Goal: Information Seeking & Learning: Learn about a topic

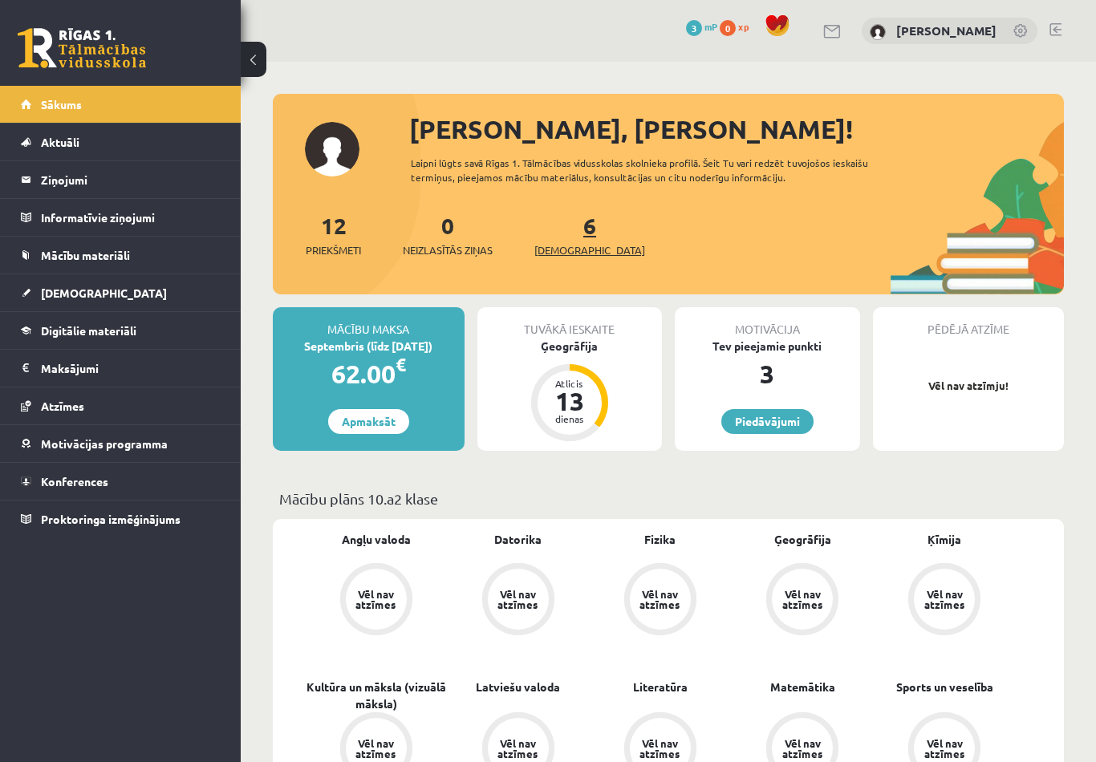
click at [575, 244] on span "[DEMOGRAPHIC_DATA]" at bounding box center [589, 250] width 111 height 16
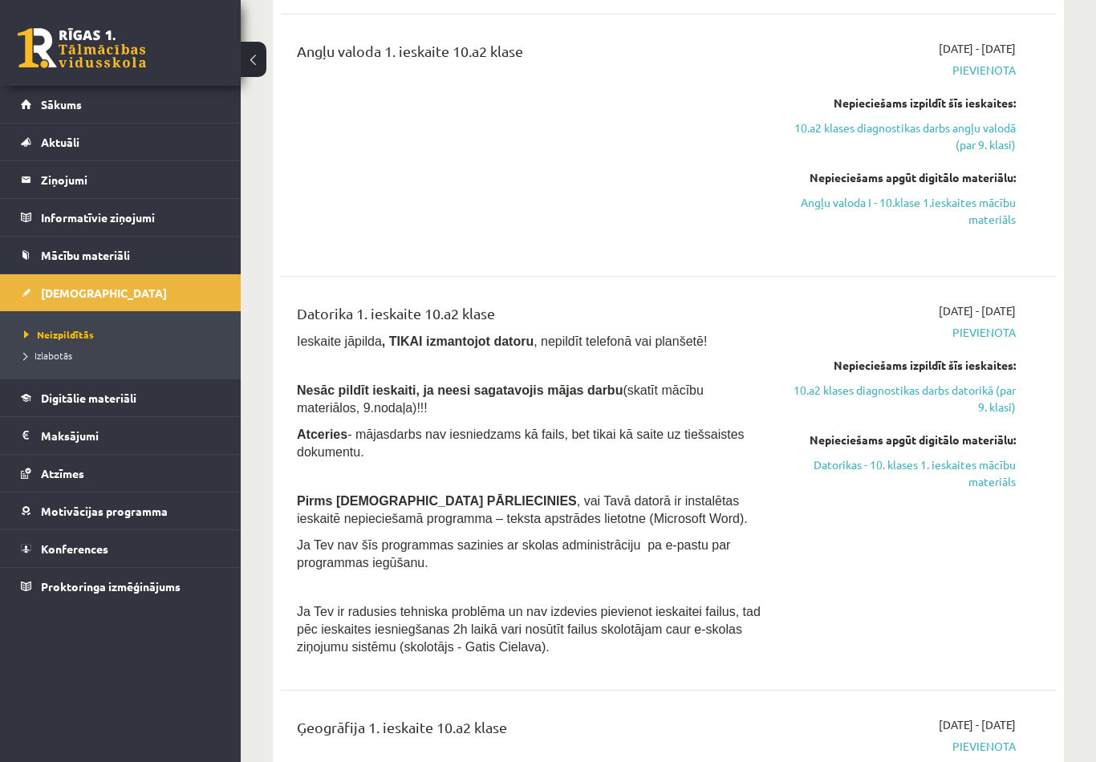
scroll to position [535, 0]
click at [82, 258] on span "Mācību materiāli" at bounding box center [85, 255] width 89 height 14
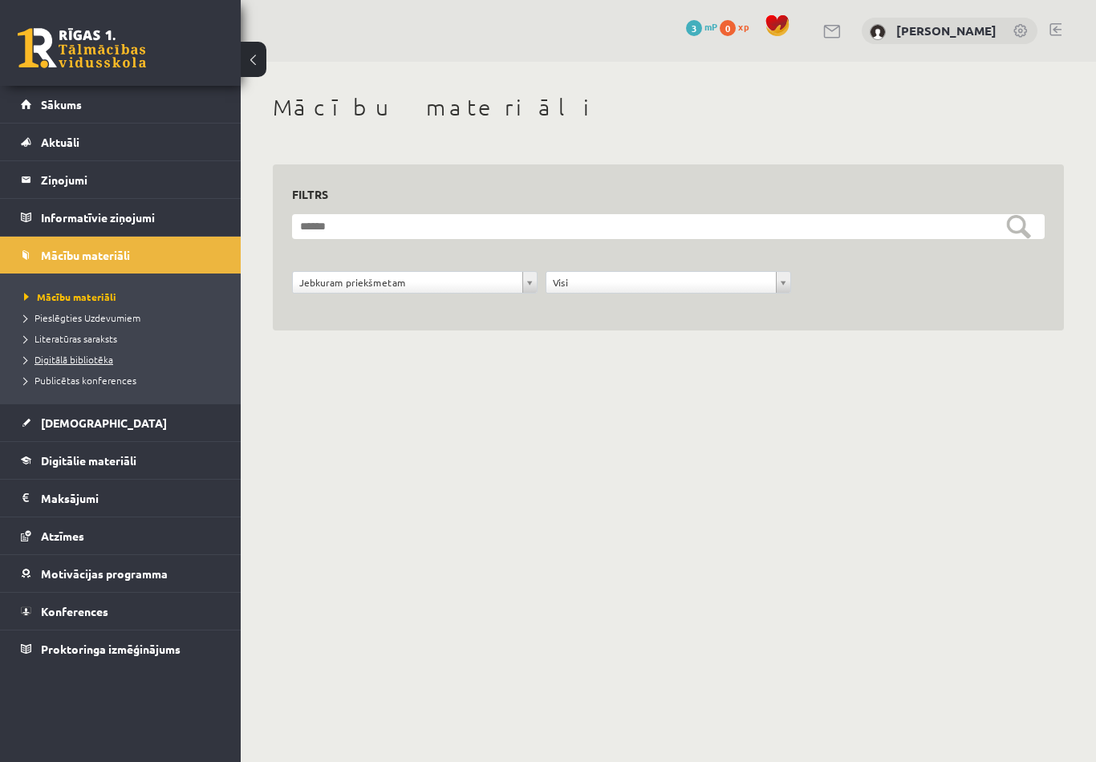
click at [110, 364] on span "Digitālā bibliotēka" at bounding box center [68, 359] width 89 height 13
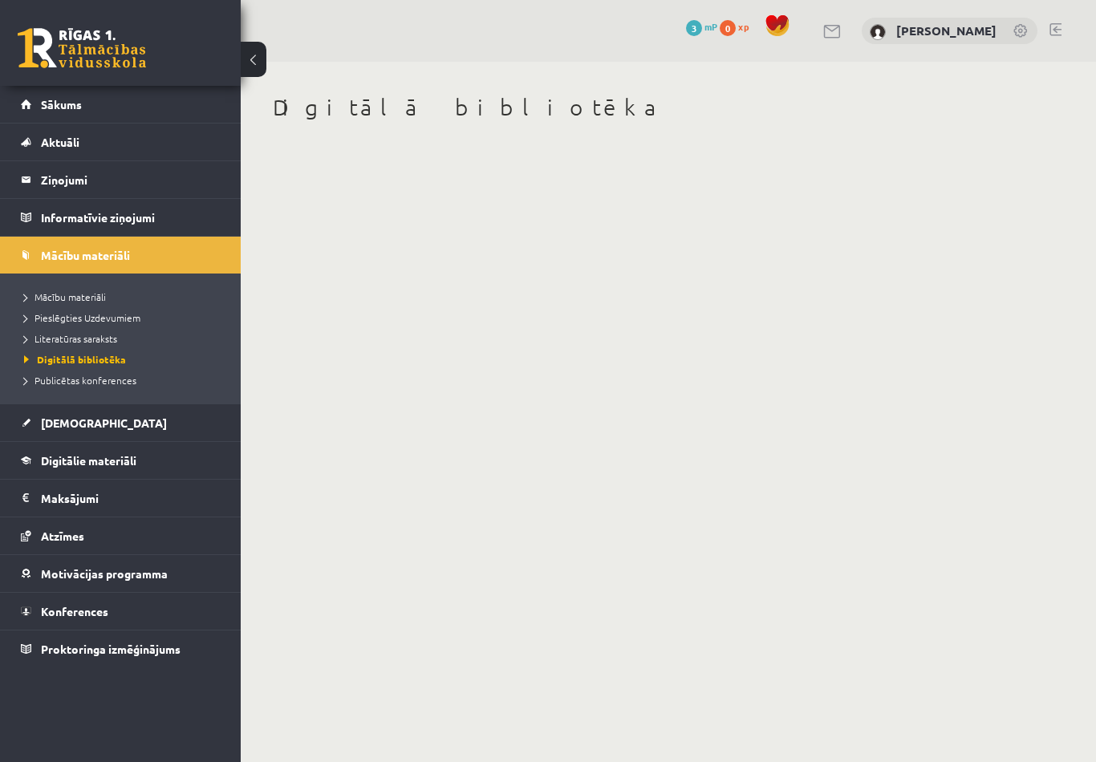
drag, startPoint x: 717, startPoint y: 200, endPoint x: 616, endPoint y: 220, distance: 102.3
click at [644, 220] on body "0 Dāvanas 3 mP 0 xp Viktorija Veržbicka Sākums Aktuāli Kā mācīties eSKOLĀ Konta…" at bounding box center [548, 381] width 1096 height 762
click at [79, 168] on legend "Ziņojumi 0" at bounding box center [131, 179] width 180 height 37
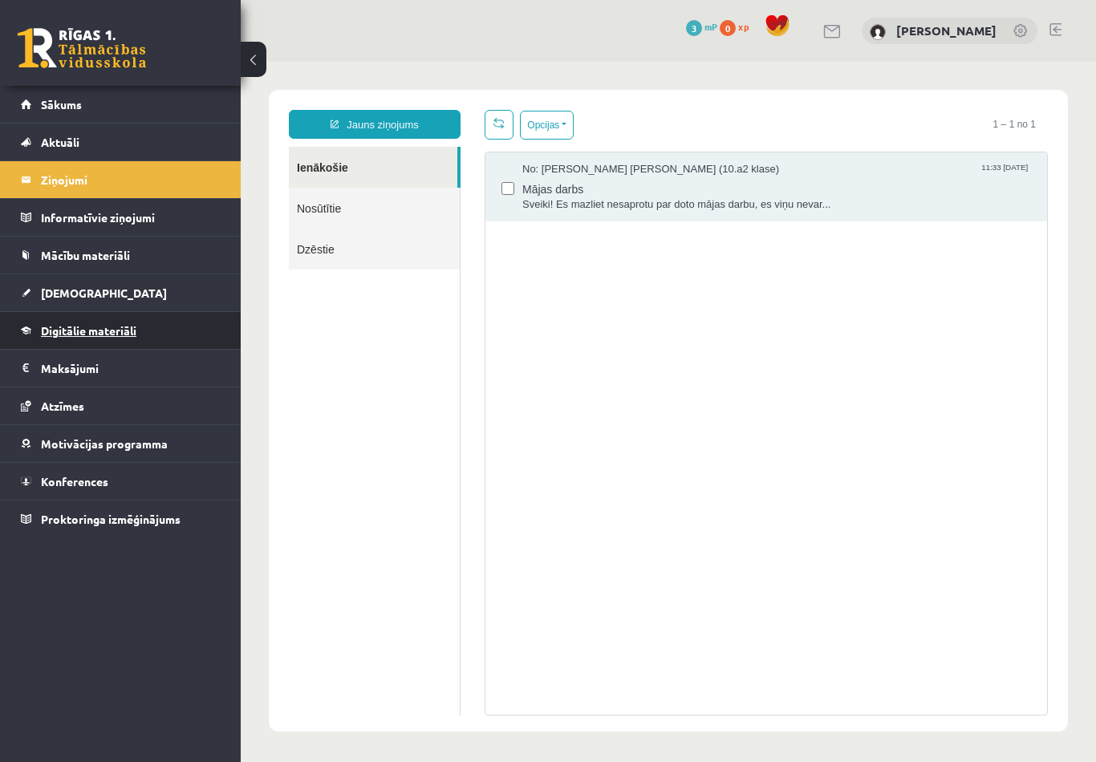
click at [120, 330] on span "Digitālie materiāli" at bounding box center [88, 330] width 95 height 14
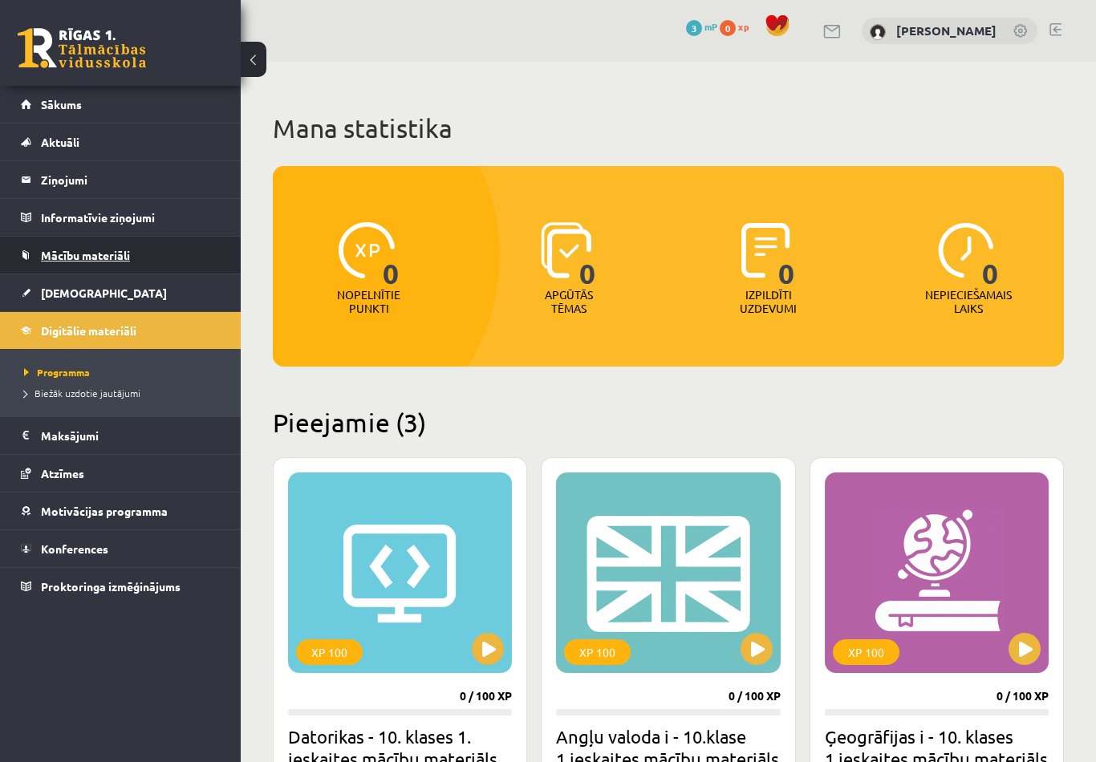
click at [112, 270] on link "Mācību materiāli" at bounding box center [121, 255] width 200 height 37
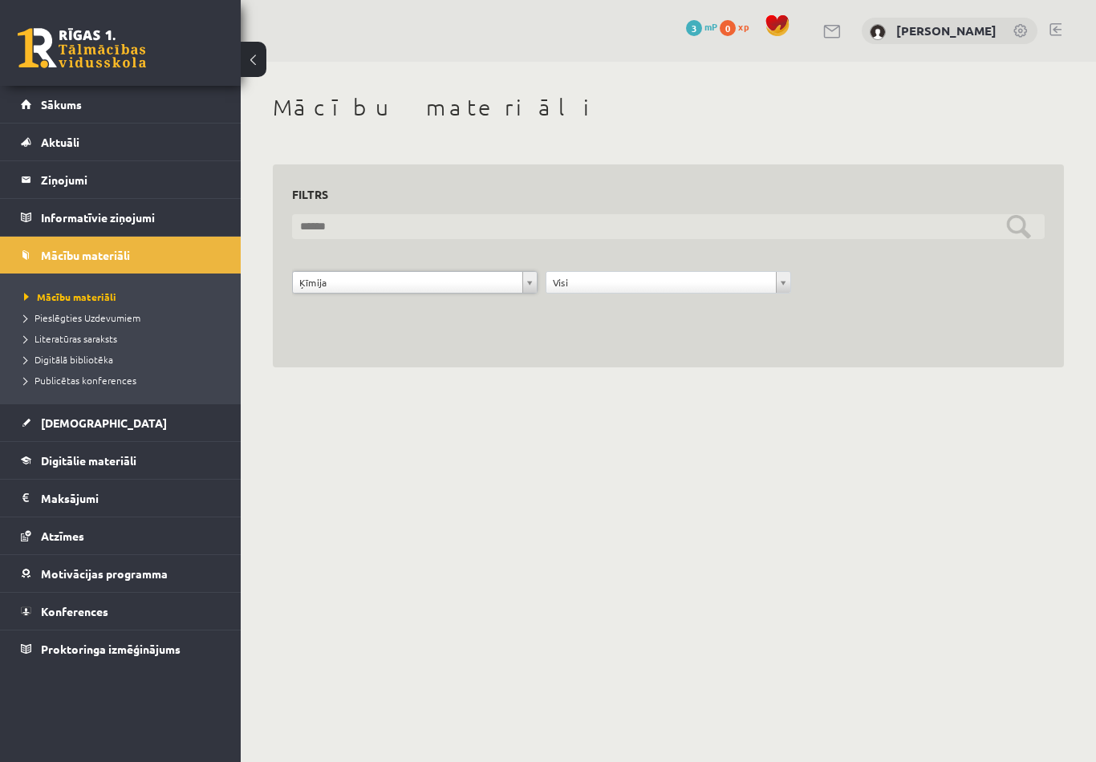
click at [1018, 225] on input "text" at bounding box center [668, 226] width 753 height 25
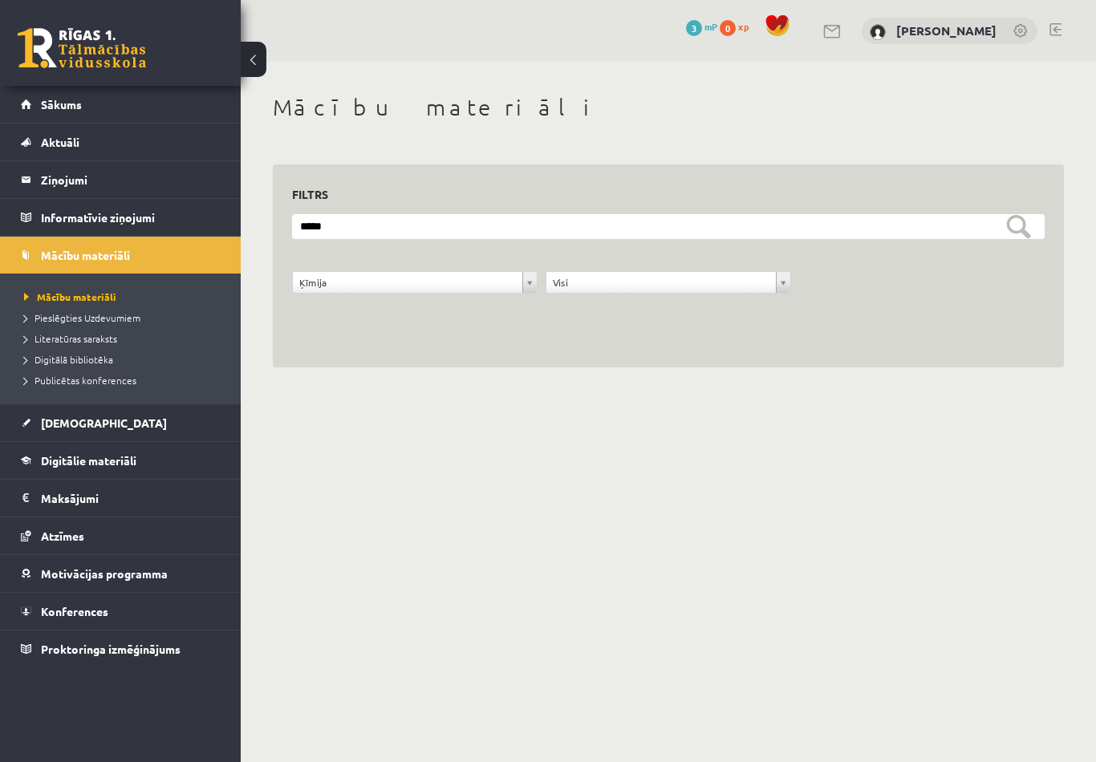
click at [632, 329] on div "**********" at bounding box center [668, 267] width 791 height 204
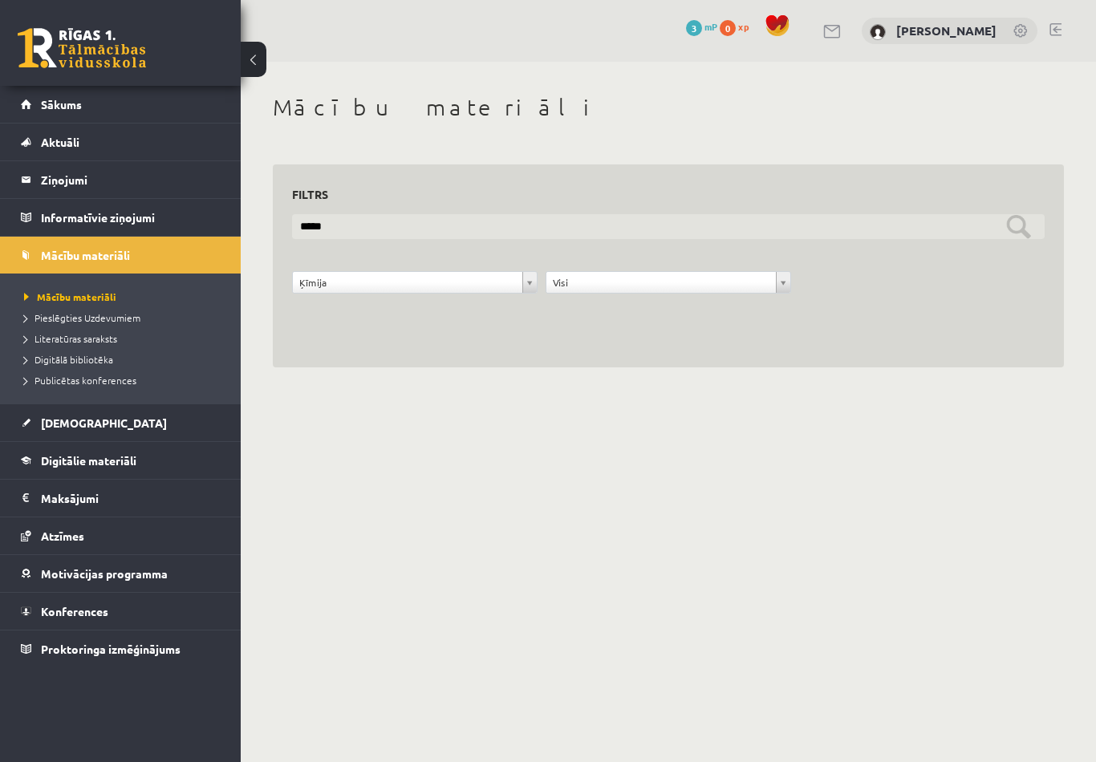
click at [797, 225] on input "*****" at bounding box center [668, 226] width 753 height 25
type input "*"
type input "*****"
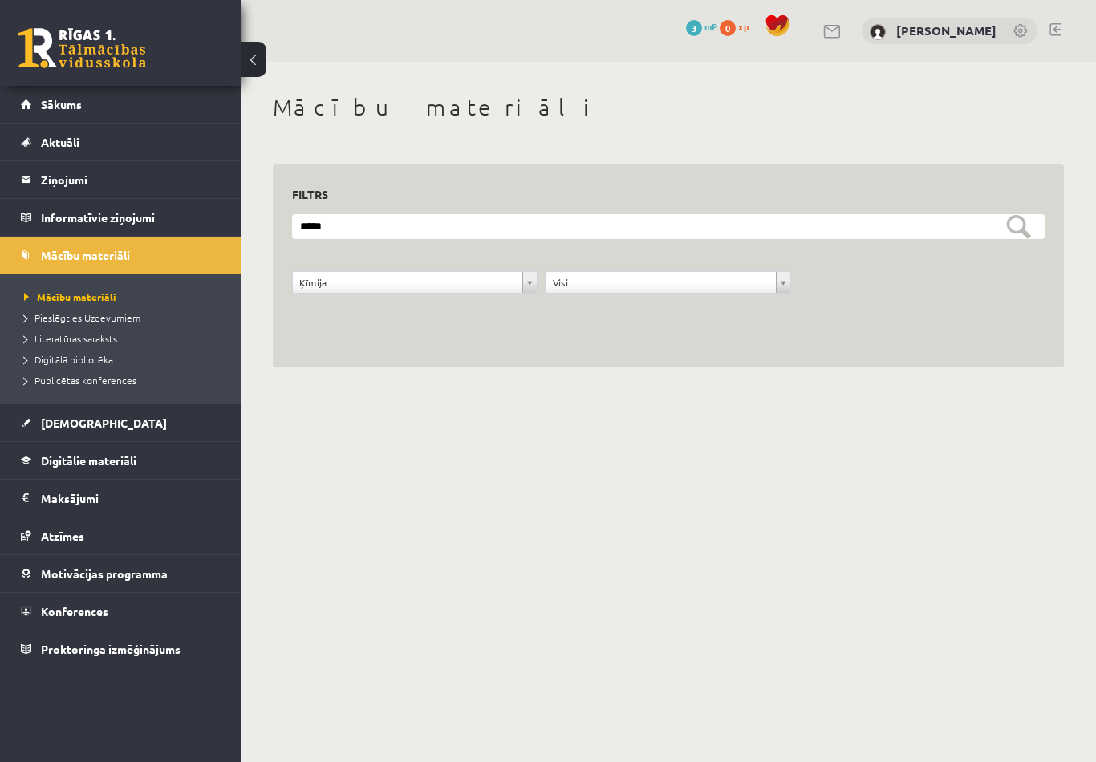
click at [864, 384] on div "**********" at bounding box center [668, 231] width 855 height 338
click at [99, 376] on span "Publicētas konferences" at bounding box center [80, 380] width 112 height 13
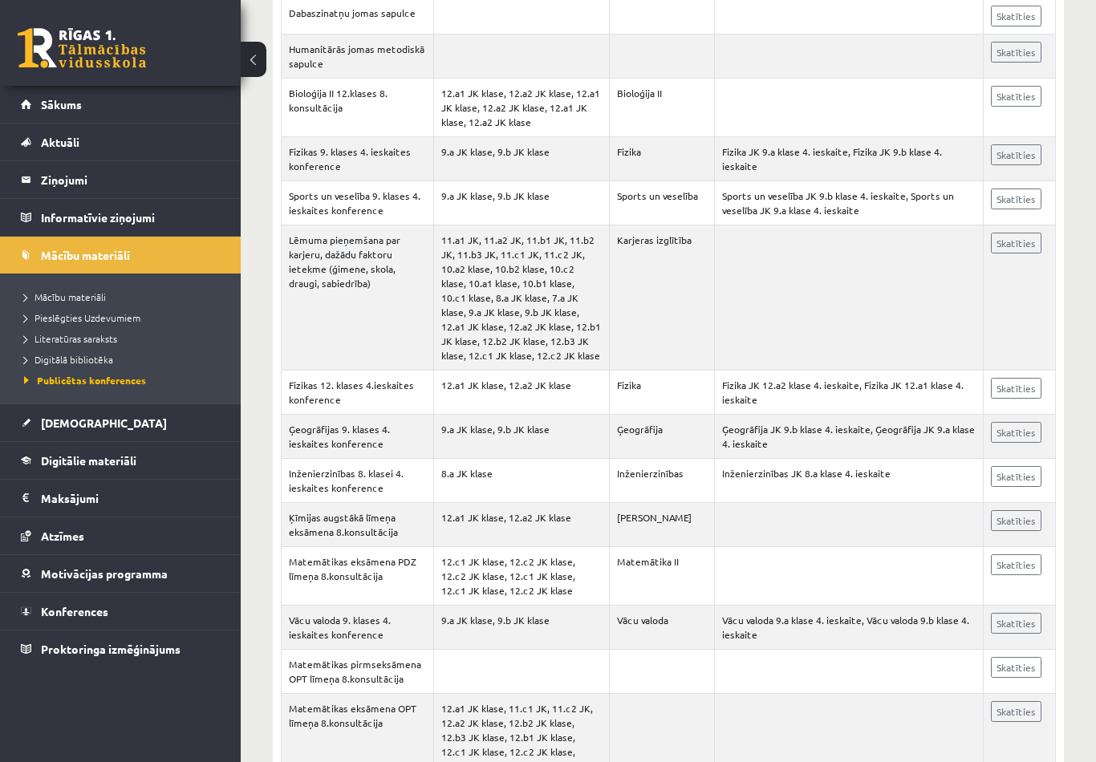
scroll to position [445, 0]
click at [136, 198] on li "Informatīvie ziņojumi 0" at bounding box center [120, 217] width 241 height 39
click at [144, 214] on legend "Informatīvie ziņojumi 0" at bounding box center [131, 217] width 180 height 37
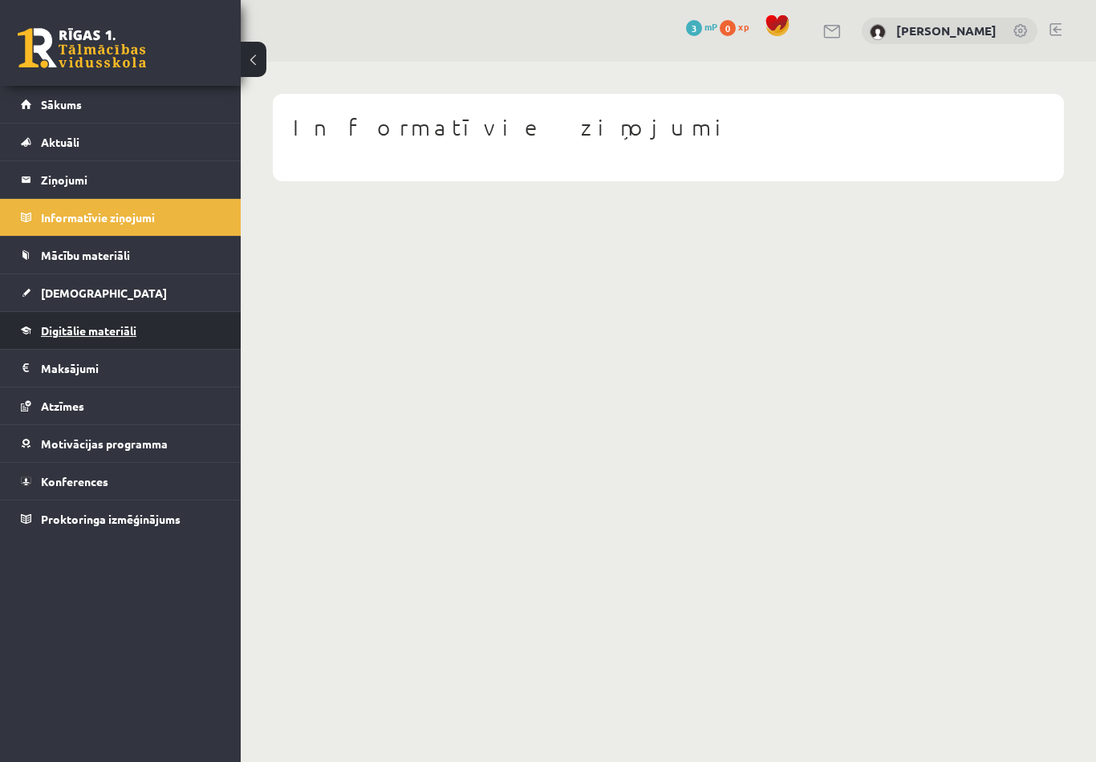
click at [189, 335] on link "Digitālie materiāli" at bounding box center [121, 330] width 200 height 37
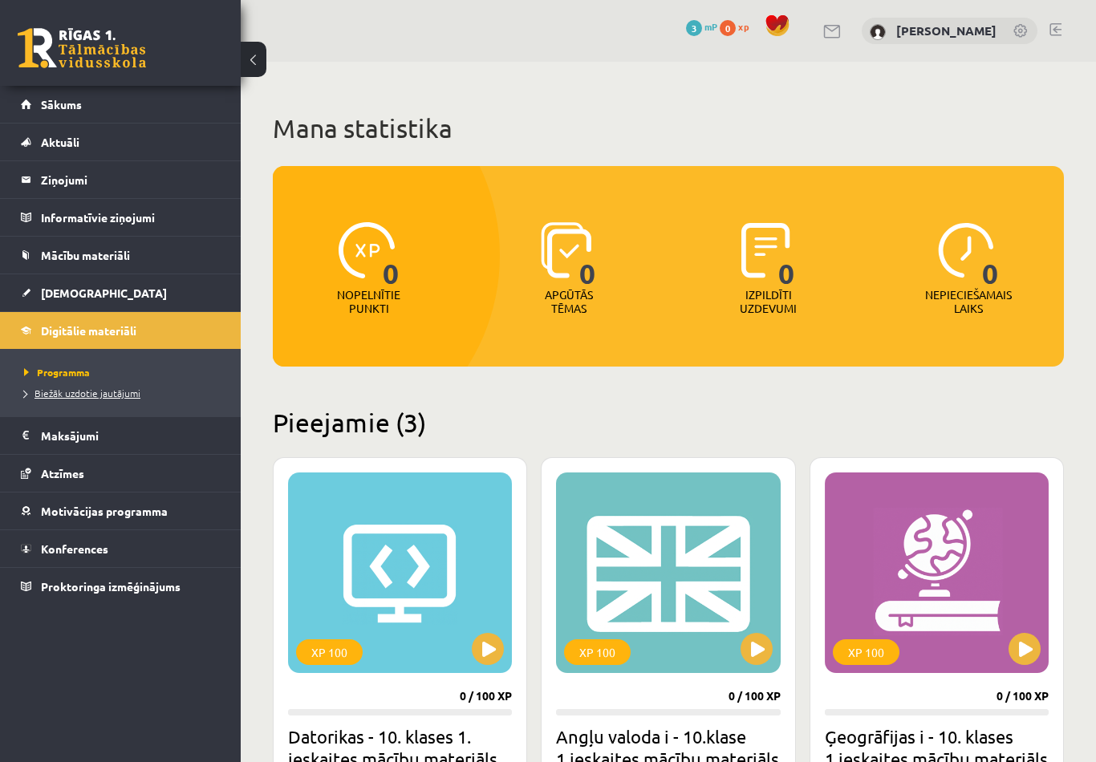
click at [82, 392] on span "Biežāk uzdotie jautājumi" at bounding box center [82, 393] width 116 height 13
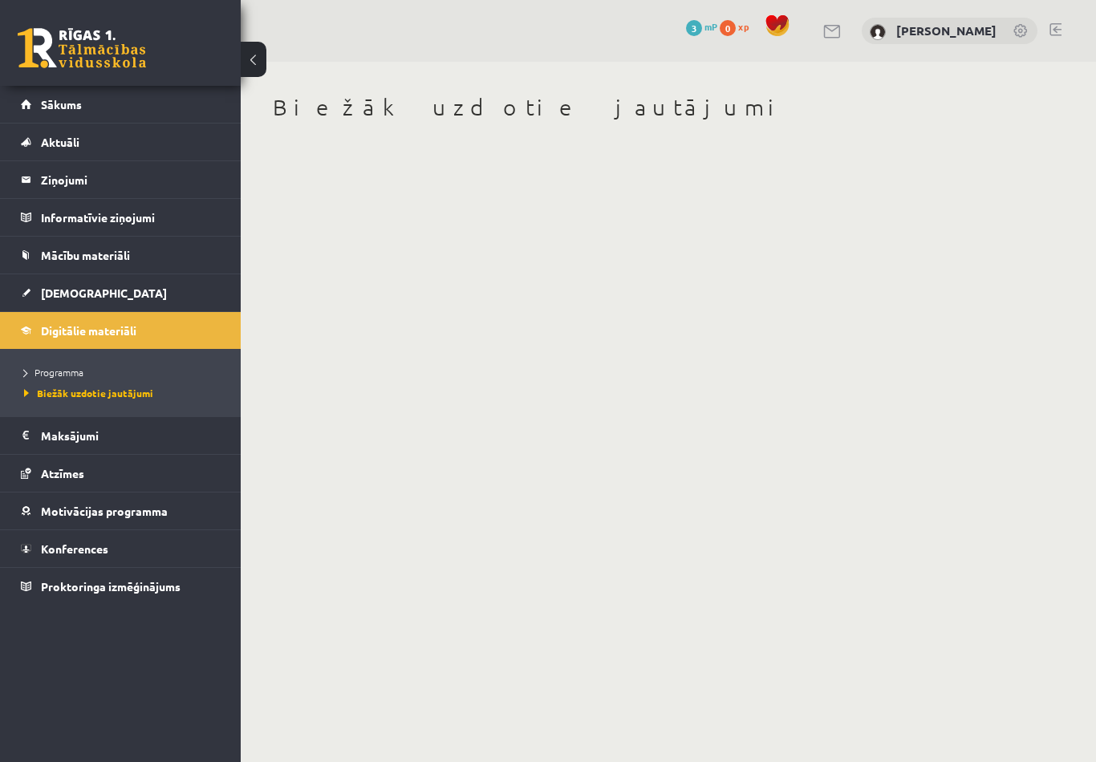
drag, startPoint x: 713, startPoint y: 419, endPoint x: 423, endPoint y: 415, distance: 290.5
click at [481, 445] on body "0 Dāvanas 3 mP 0 xp Viktorija Veržbicka Sākums Aktuāli Kā mācīties eSKOLĀ Konta…" at bounding box center [548, 381] width 1096 height 762
click at [370, 380] on body "0 Dāvanas 3 mP 0 xp Viktorija Veržbicka Sākums Aktuāli Kā mācīties eSKOLĀ Konta…" at bounding box center [548, 381] width 1096 height 762
click at [112, 266] on link "Mācību materiāli" at bounding box center [121, 255] width 200 height 37
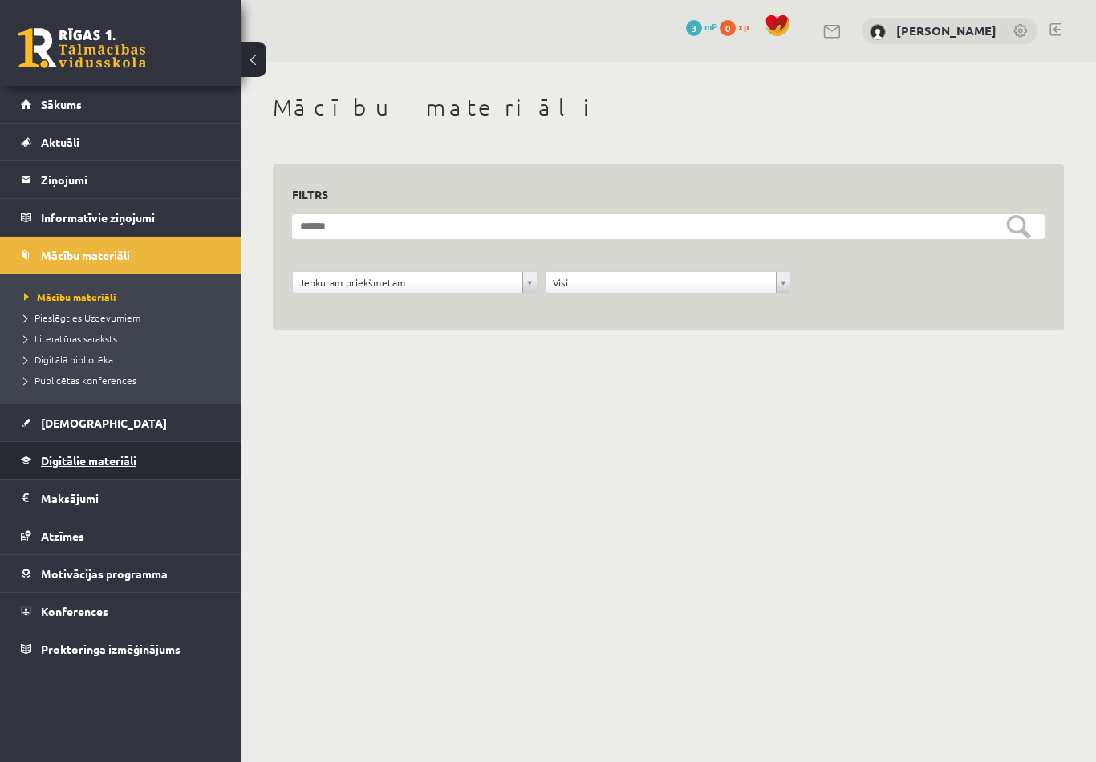
click at [132, 473] on link "Digitālie materiāli" at bounding box center [121, 460] width 200 height 37
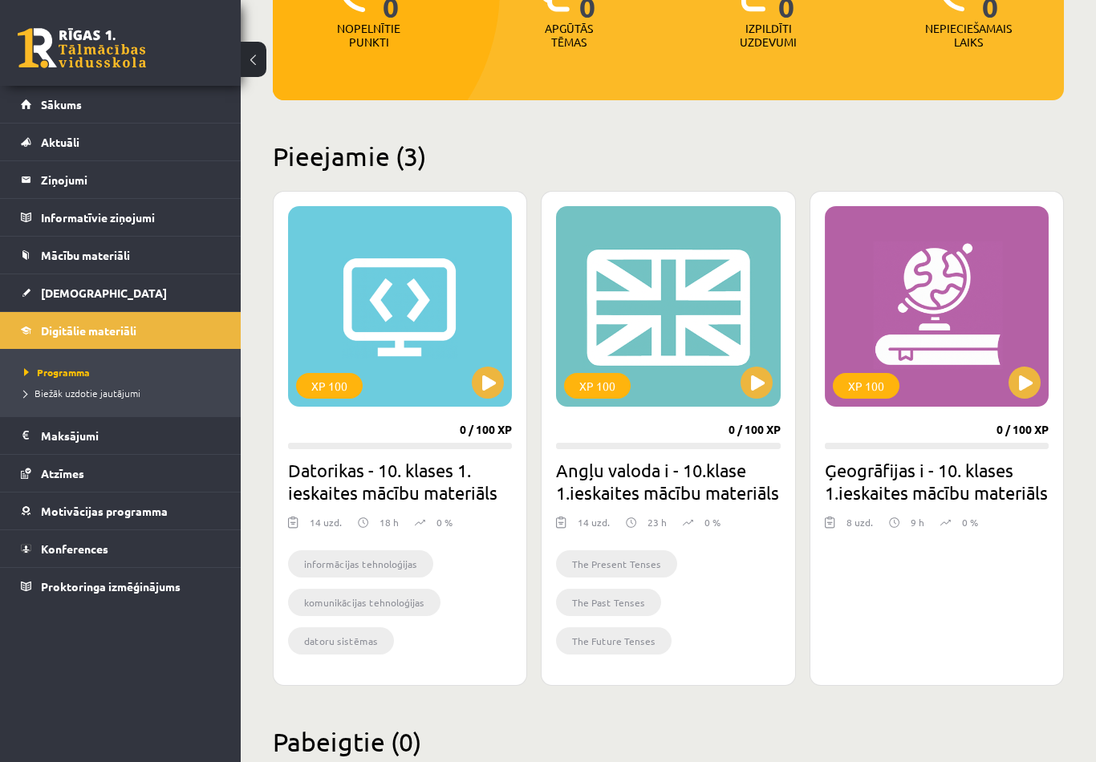
scroll to position [267, 0]
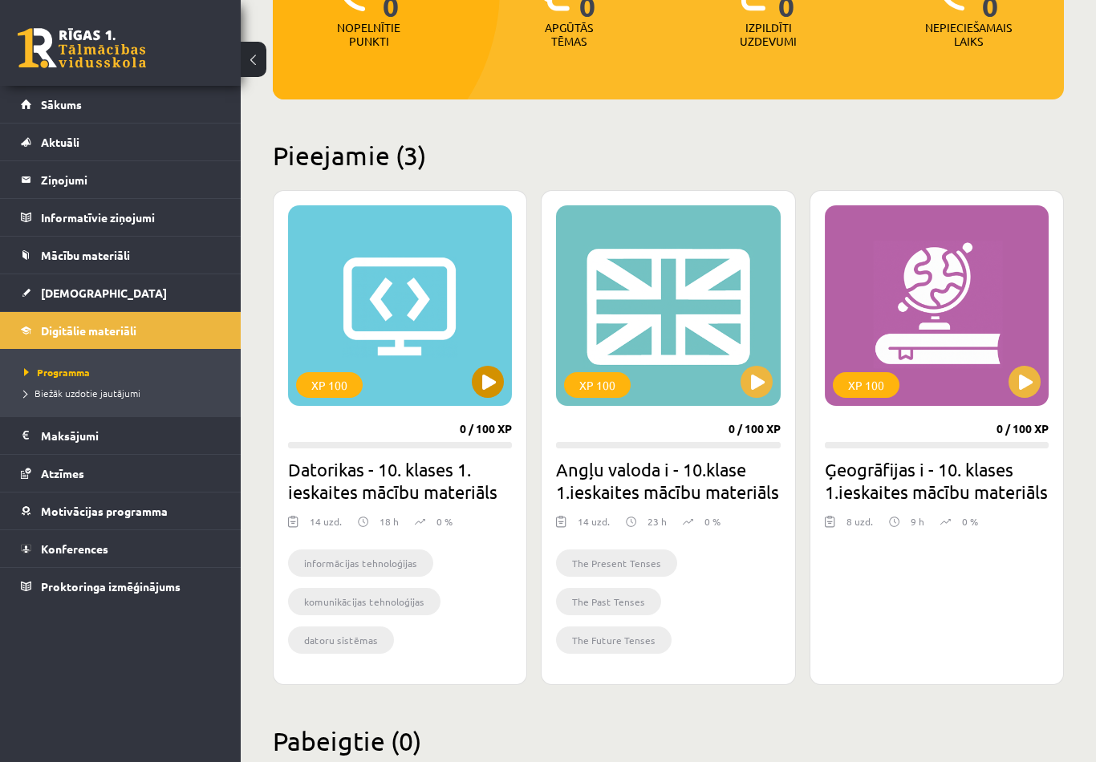
click at [412, 285] on div "XP 100" at bounding box center [400, 305] width 224 height 201
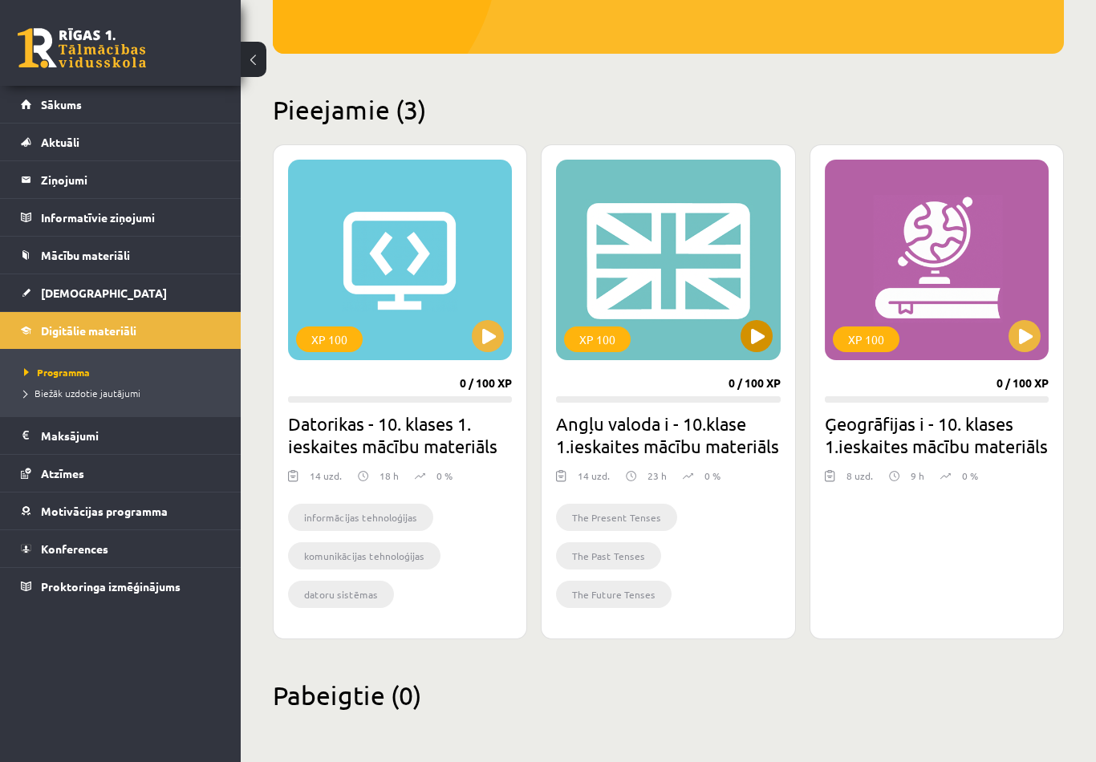
click at [684, 181] on div "XP 100" at bounding box center [668, 260] width 224 height 201
click at [697, 246] on div "XP 100" at bounding box center [668, 260] width 224 height 201
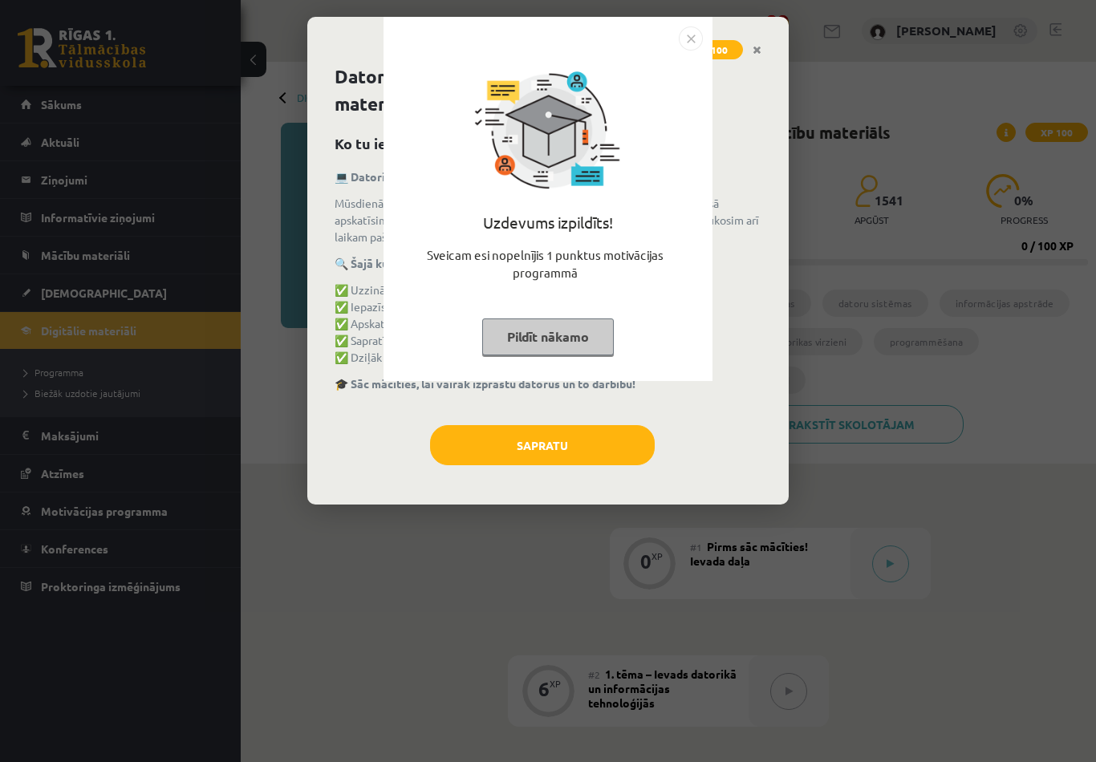
click at [558, 344] on button "Pildīt nākamo" at bounding box center [548, 337] width 132 height 37
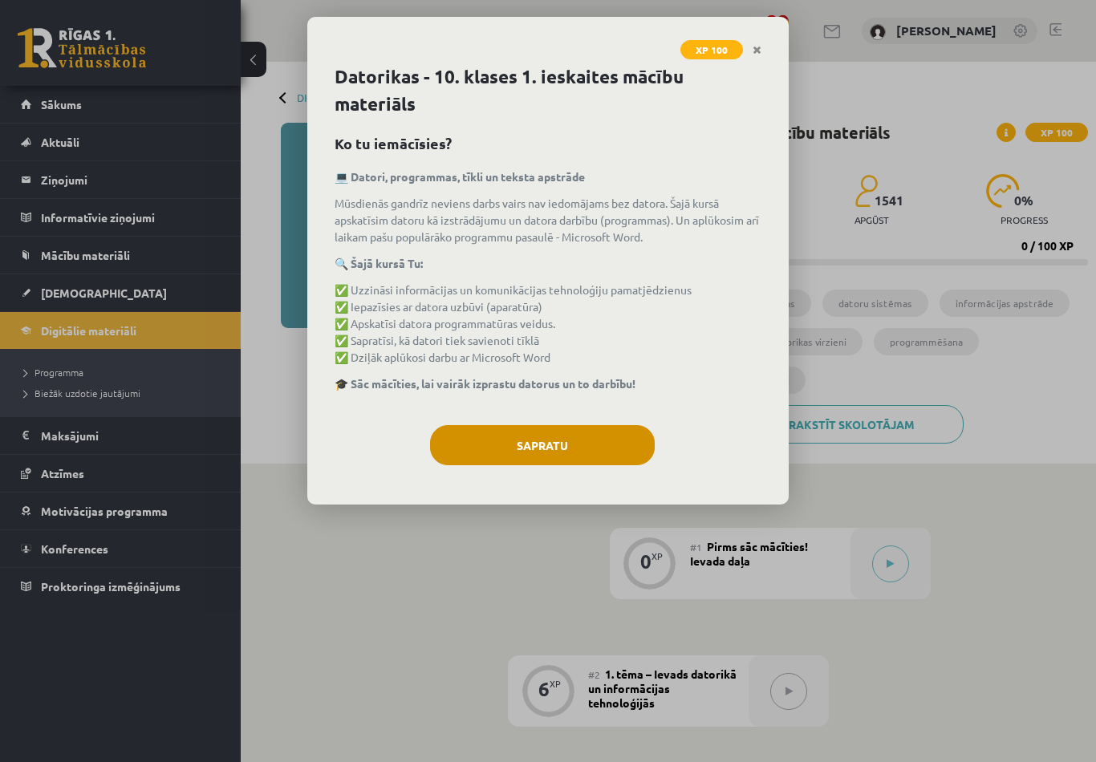
click at [592, 462] on button "Sapratu" at bounding box center [542, 445] width 225 height 40
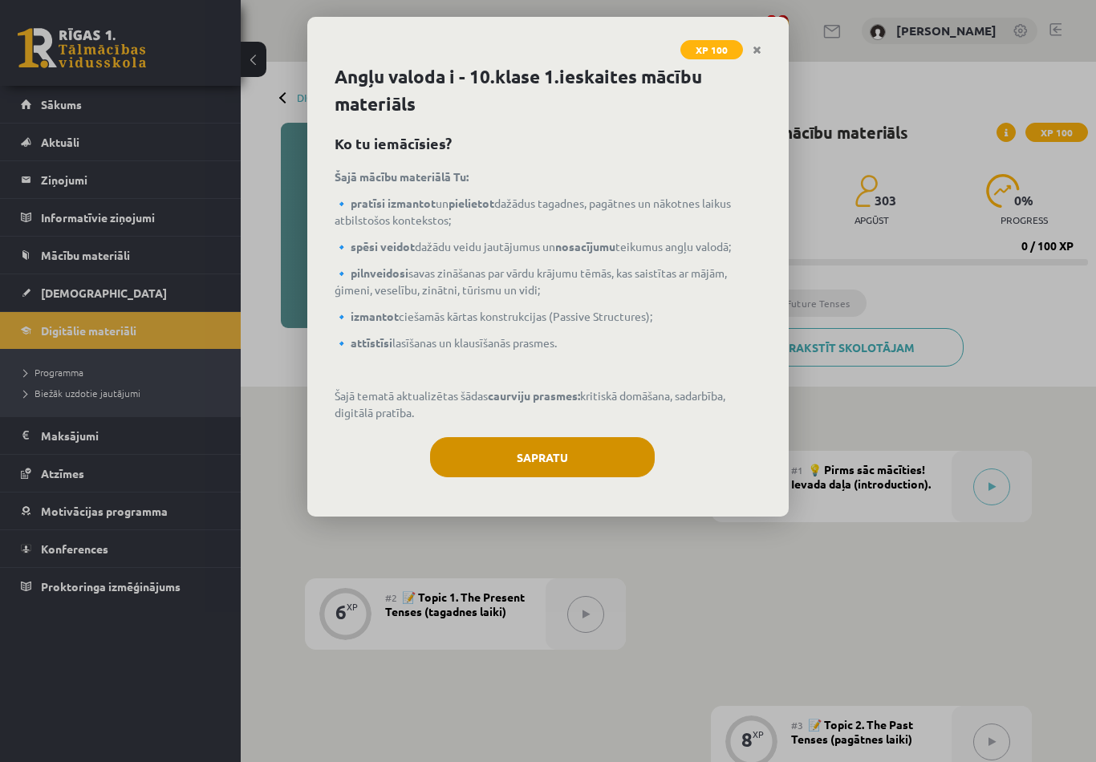
click at [604, 461] on button "Sapratu" at bounding box center [542, 457] width 225 height 40
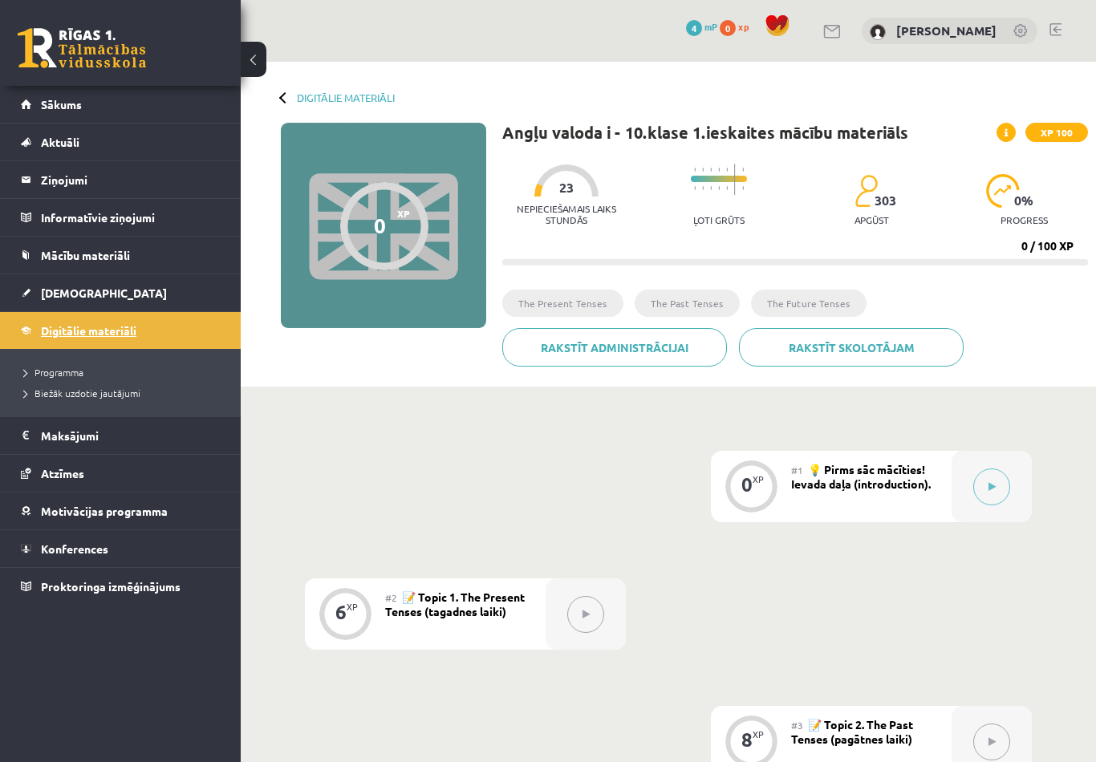
click at [144, 338] on link "Digitālie materiāli" at bounding box center [121, 330] width 200 height 37
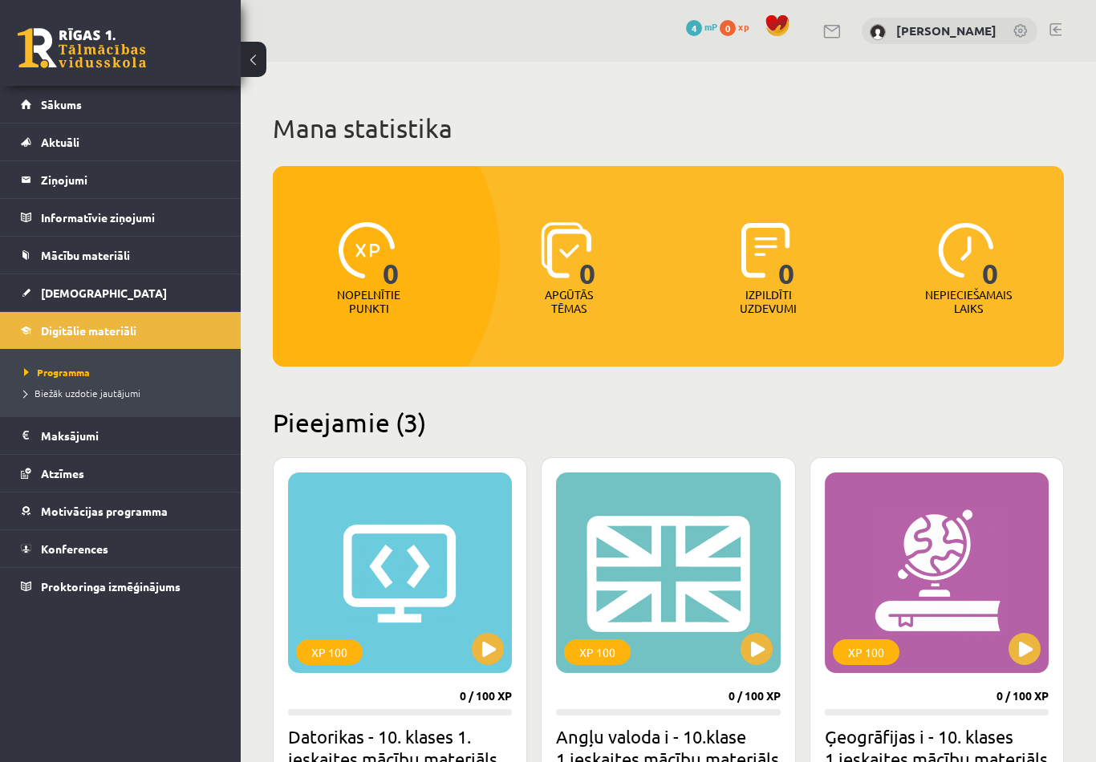
click at [110, 355] on ul "Programma Biežāk uzdotie jautājumi" at bounding box center [120, 382] width 241 height 67
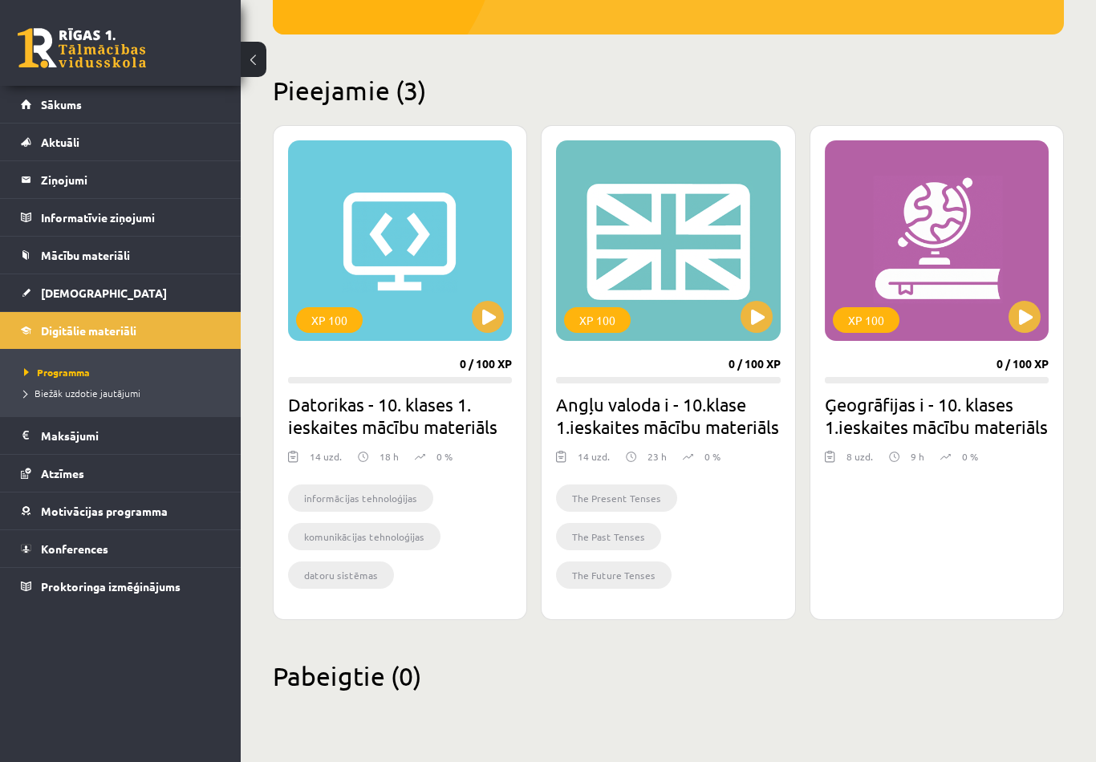
scroll to position [335, 0]
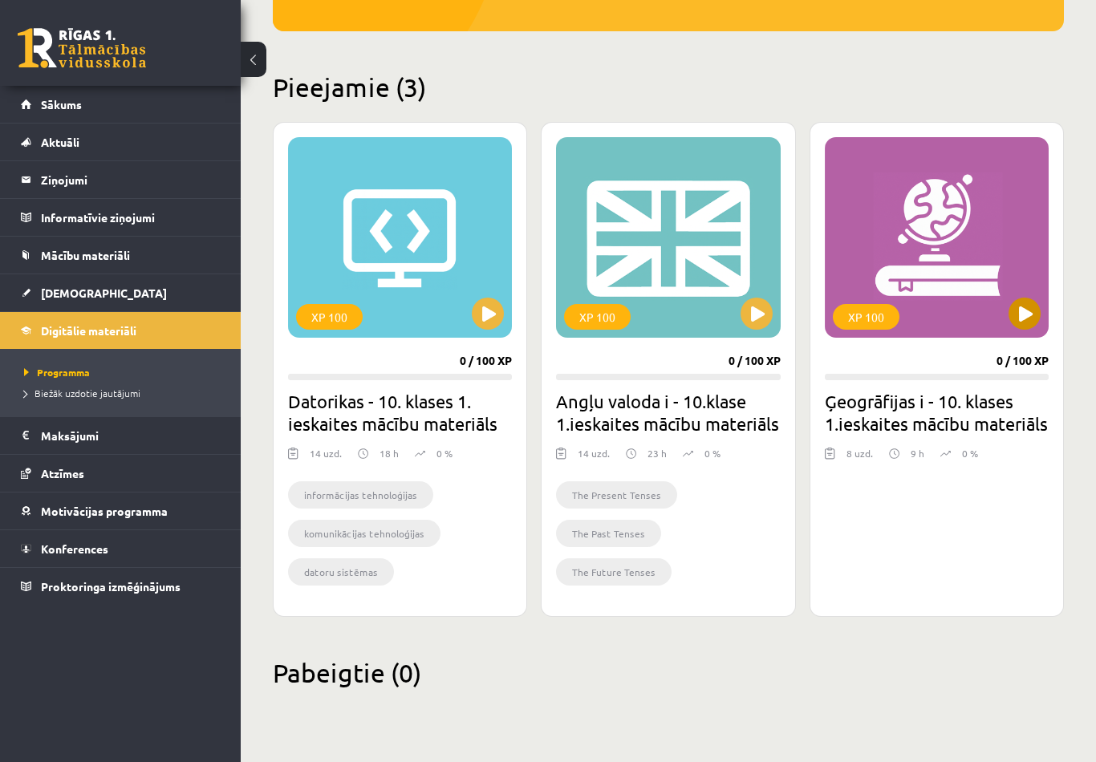
click at [886, 238] on div "XP 100" at bounding box center [937, 237] width 224 height 201
click at [137, 514] on span "Motivācijas programma" at bounding box center [104, 511] width 127 height 14
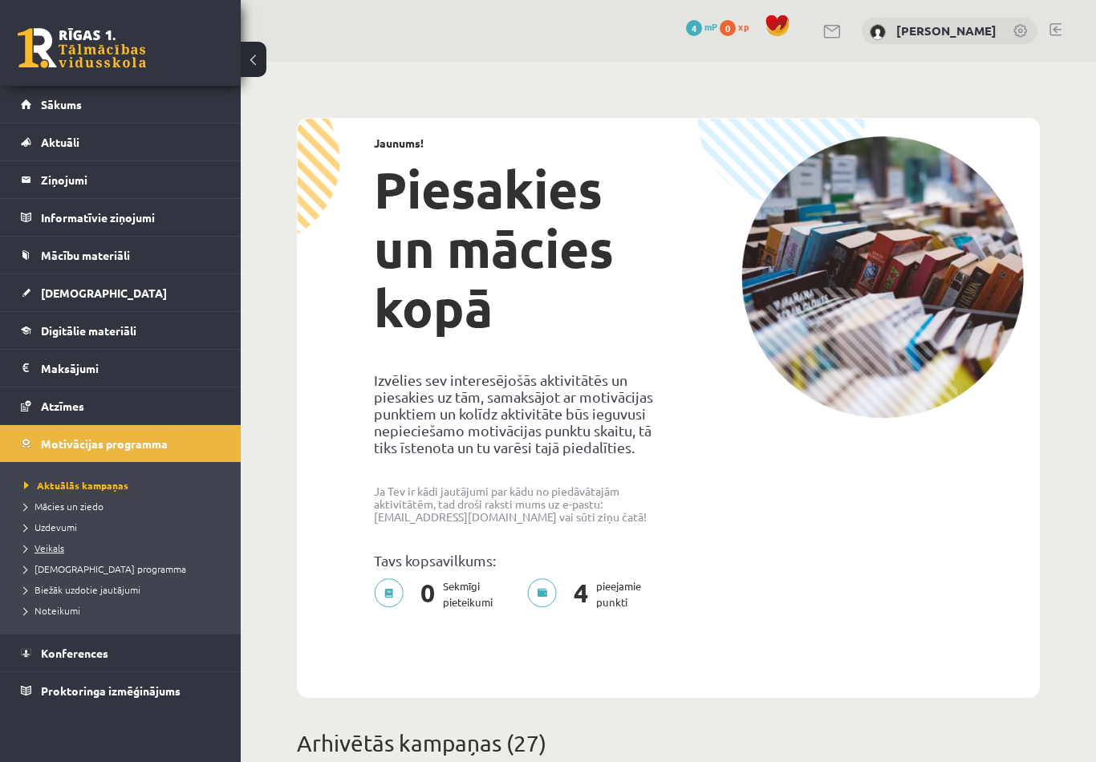
click at [51, 554] on link "Veikals" at bounding box center [124, 548] width 201 height 14
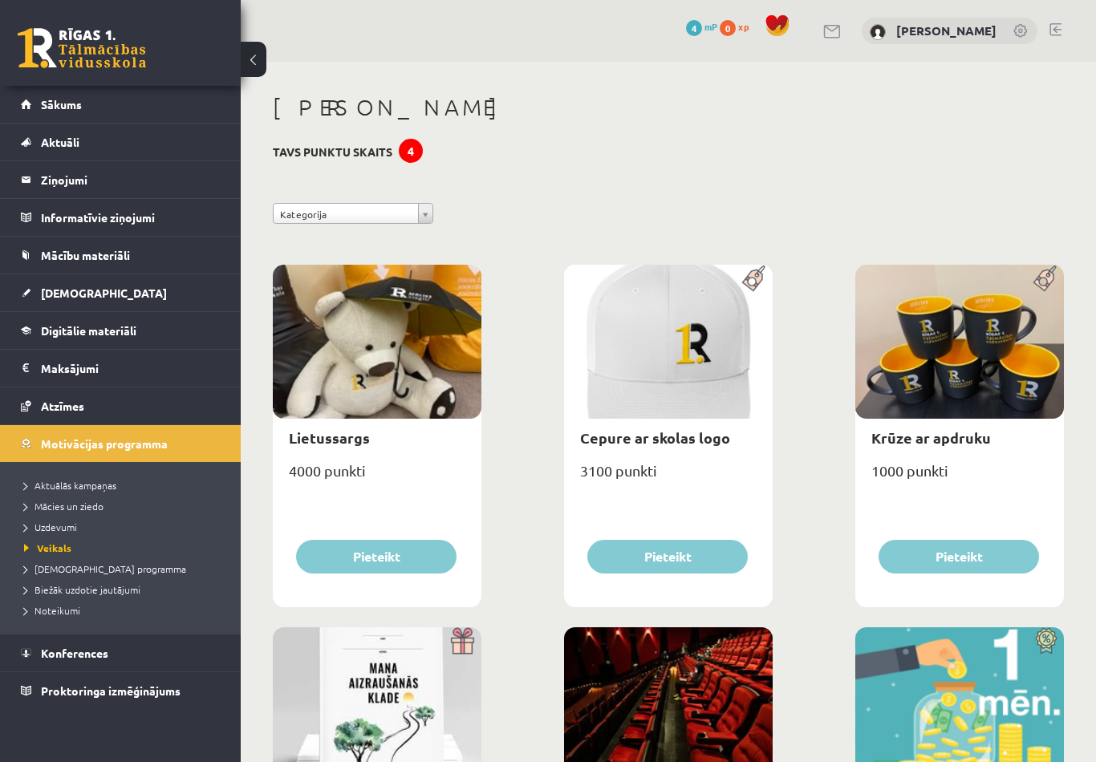
click at [774, 26] on span at bounding box center [778, 26] width 24 height 24
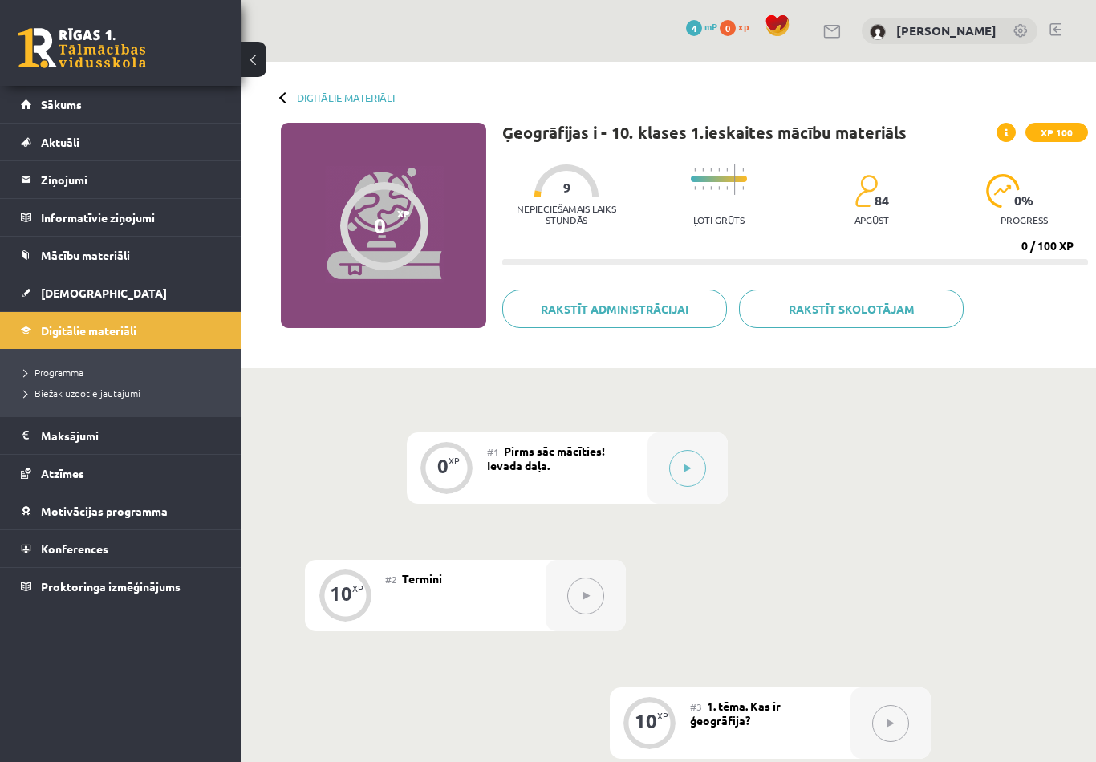
click at [769, 27] on span at bounding box center [778, 26] width 24 height 24
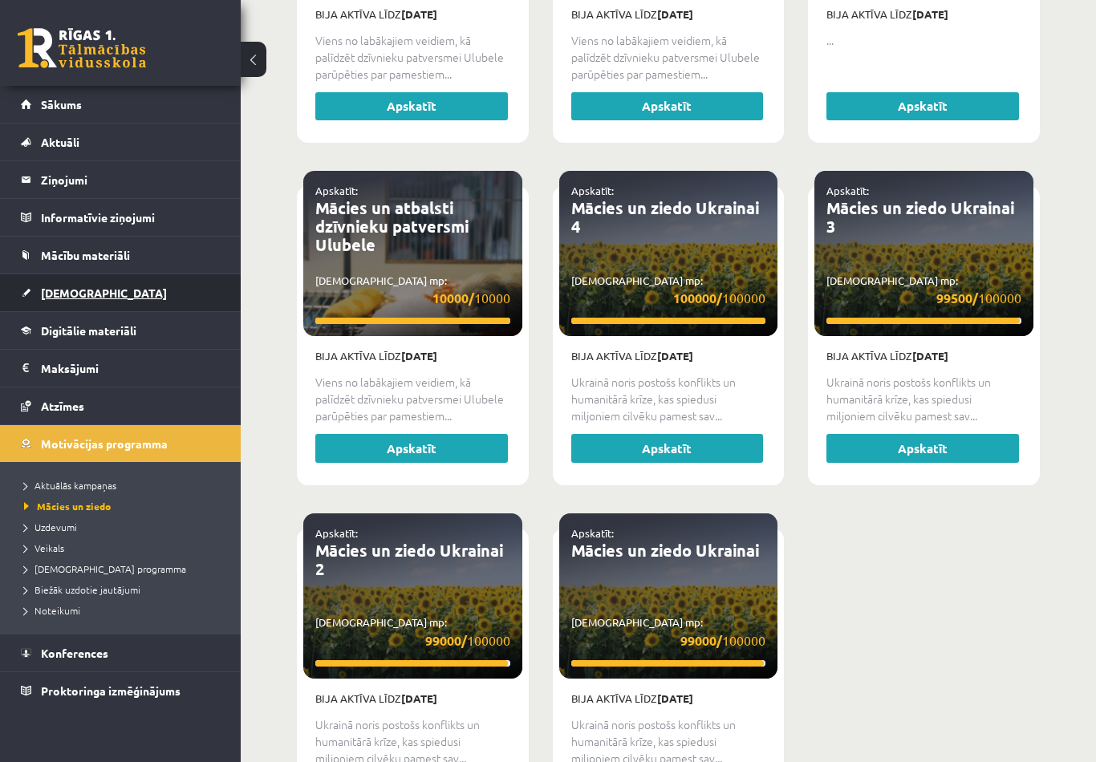
scroll to position [1615, 0]
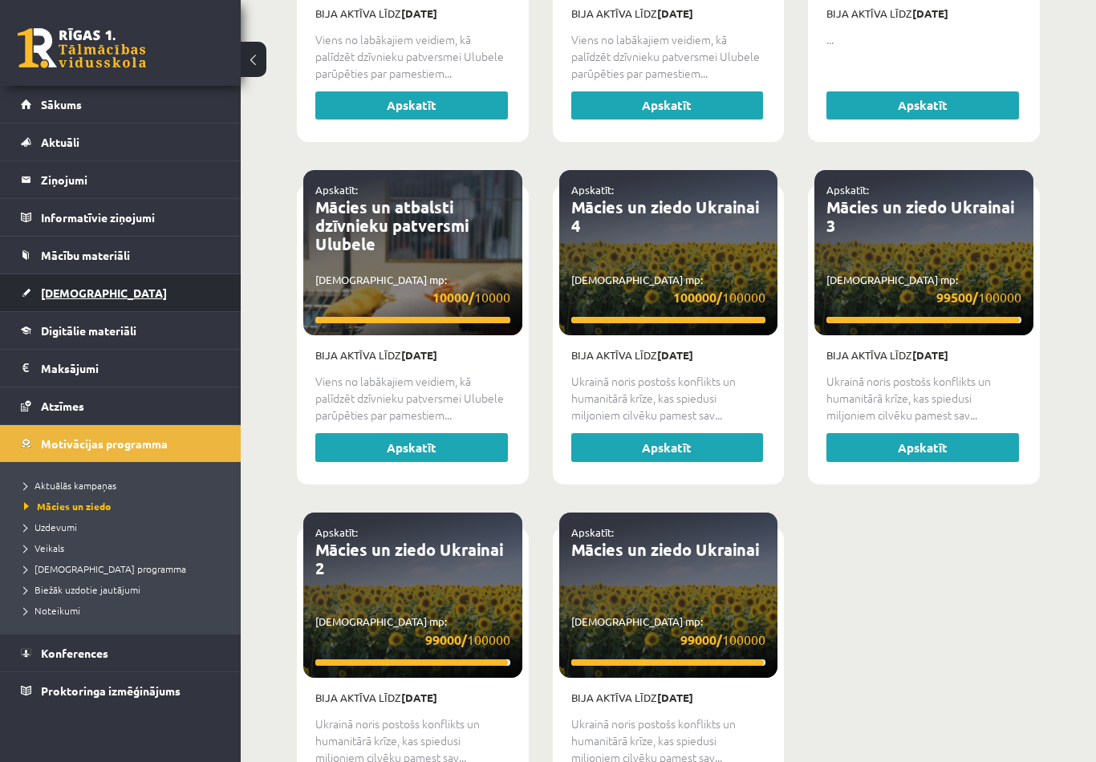
click at [72, 299] on span "[DEMOGRAPHIC_DATA]" at bounding box center [104, 293] width 126 height 14
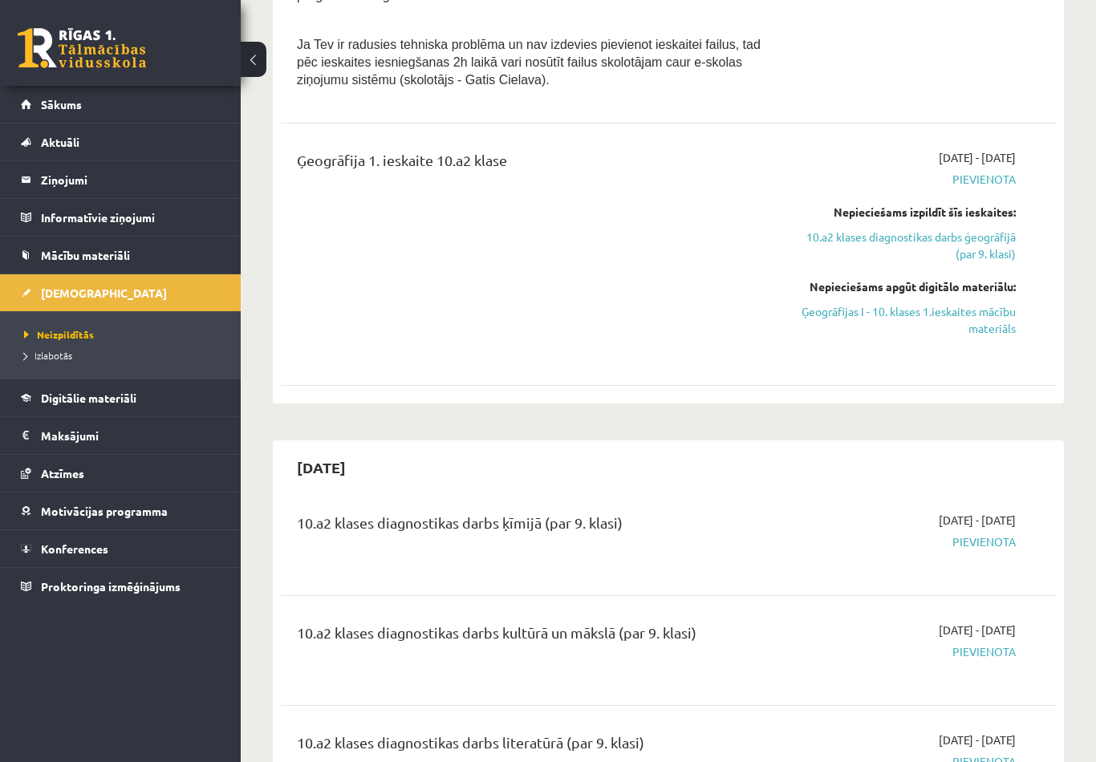
scroll to position [1103, 0]
click at [569, 521] on div "10.a2 klases diagnostikas darbs ķīmijā (par 9. klasi)" at bounding box center [532, 526] width 471 height 30
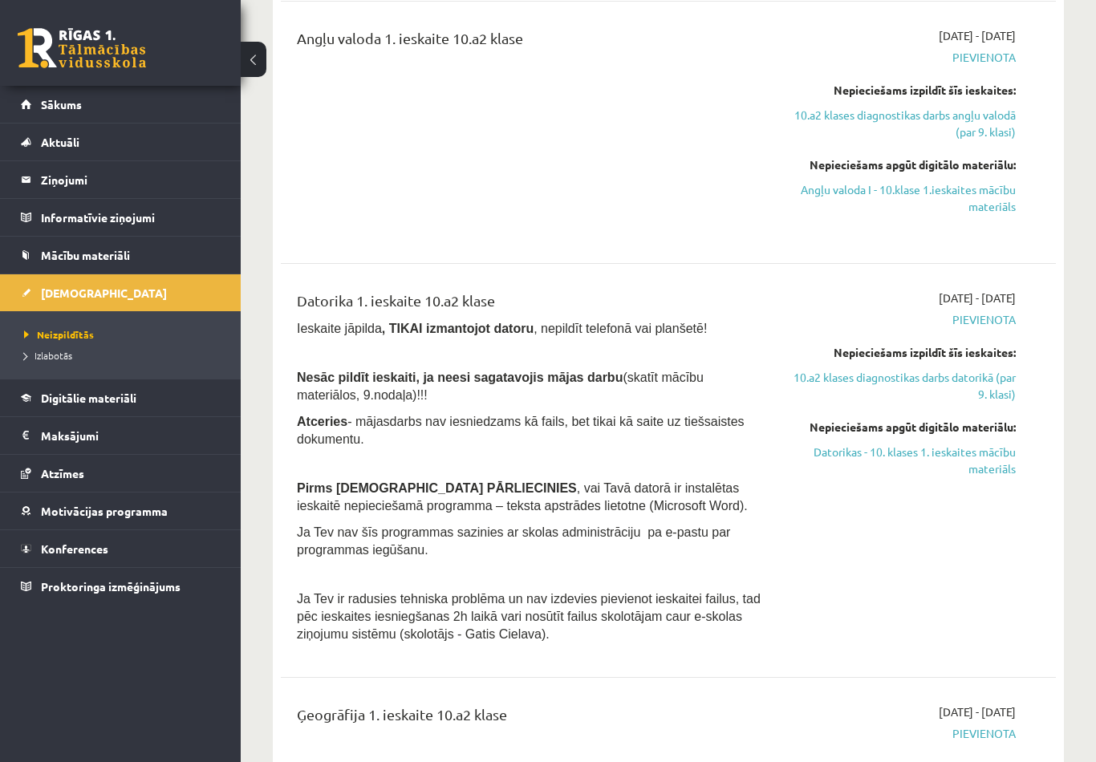
scroll to position [546, 0]
click at [62, 400] on span "Digitālie materiāli" at bounding box center [88, 398] width 95 height 14
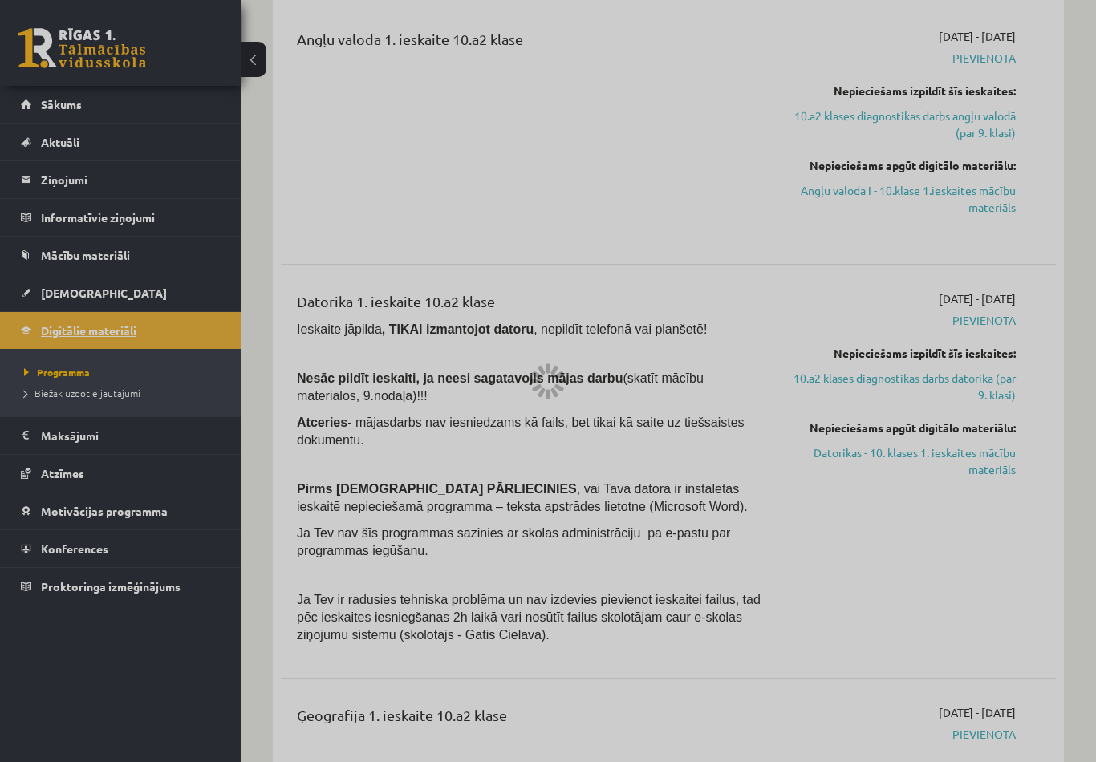
scroll to position [335, 0]
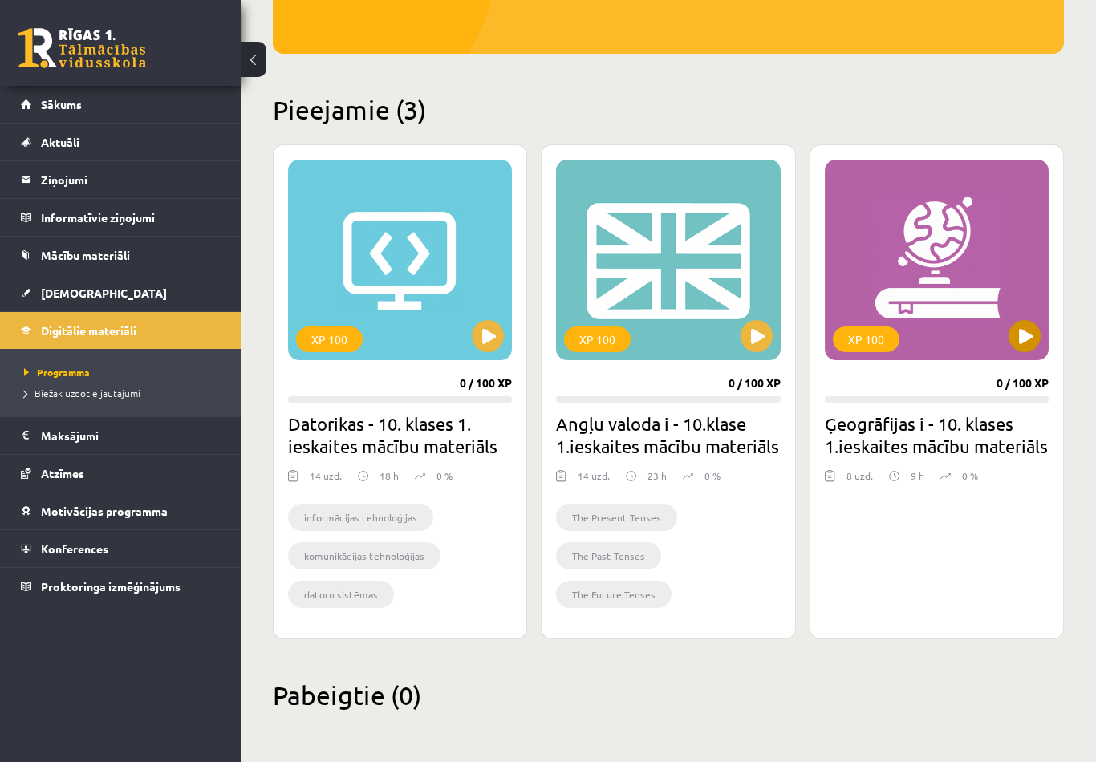
click at [957, 227] on div "XP 100" at bounding box center [937, 260] width 224 height 201
click at [636, 240] on div "XP 100" at bounding box center [668, 260] width 224 height 201
click at [433, 232] on div "XP 100" at bounding box center [400, 260] width 224 height 201
